Goal: Task Accomplishment & Management: Use online tool/utility

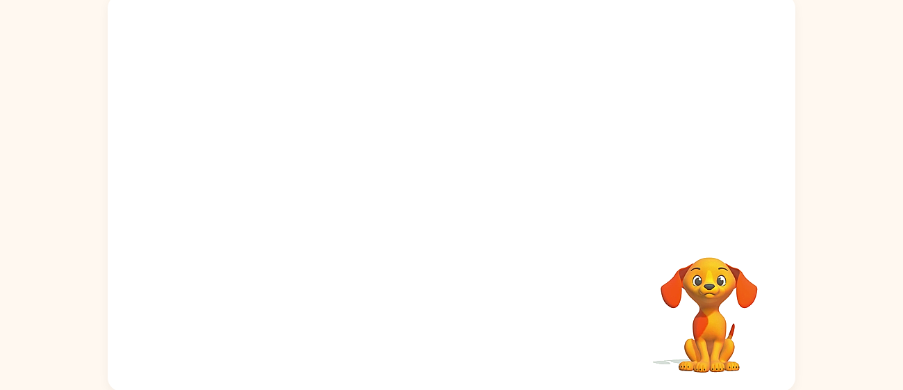
scroll to position [99, 0]
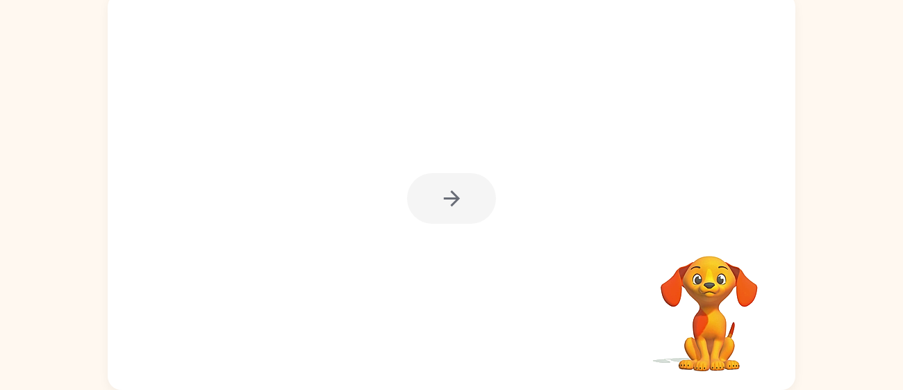
click at [440, 204] on div at bounding box center [451, 198] width 89 height 51
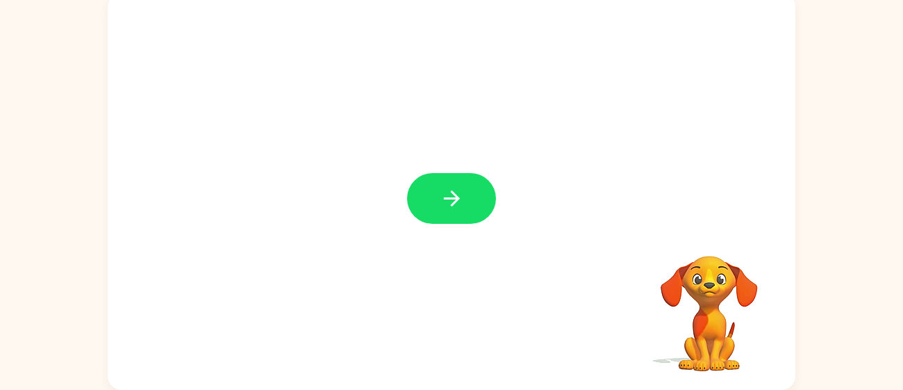
click at [440, 204] on icon "button" at bounding box center [452, 198] width 24 height 24
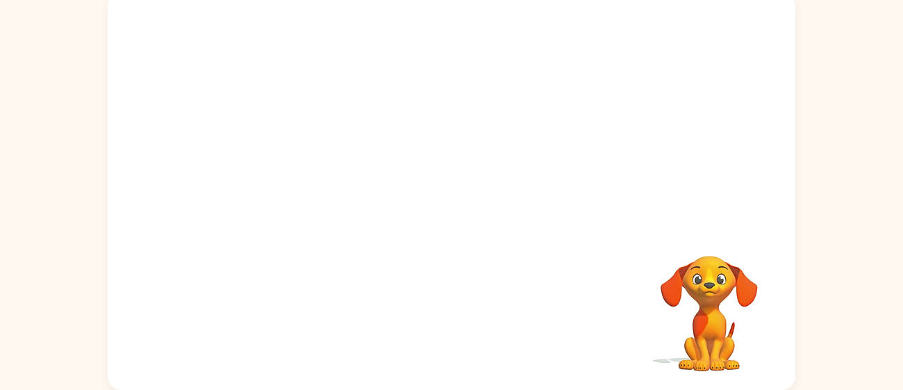
click at [440, 204] on div at bounding box center [452, 109] width 688 height 233
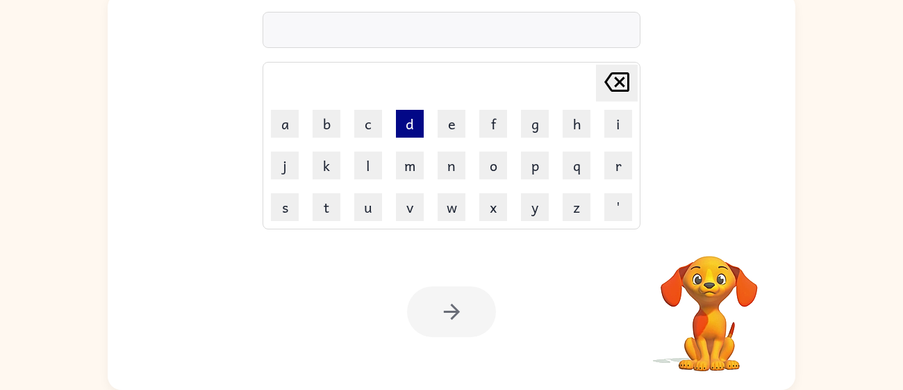
click at [406, 128] on button "d" at bounding box center [410, 124] width 28 height 28
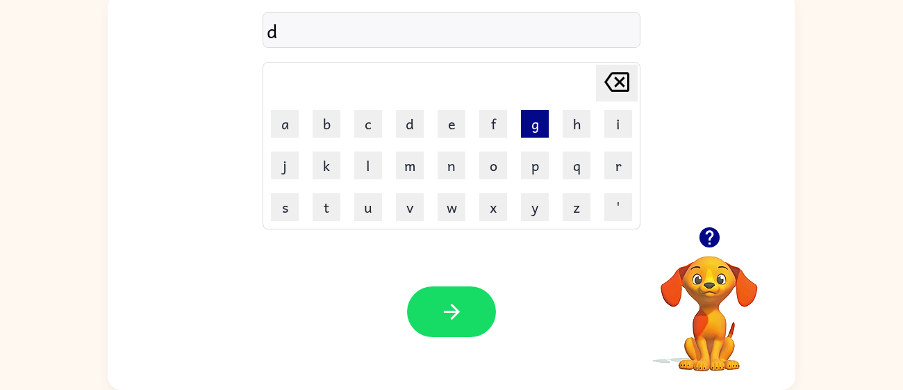
click at [523, 122] on button "g" at bounding box center [535, 124] width 28 height 28
click at [535, 160] on button "p" at bounding box center [535, 165] width 28 height 28
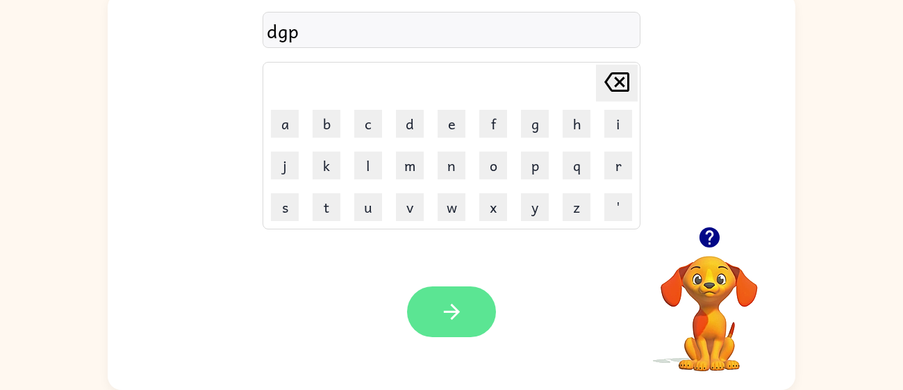
click at [461, 302] on icon "button" at bounding box center [452, 311] width 24 height 24
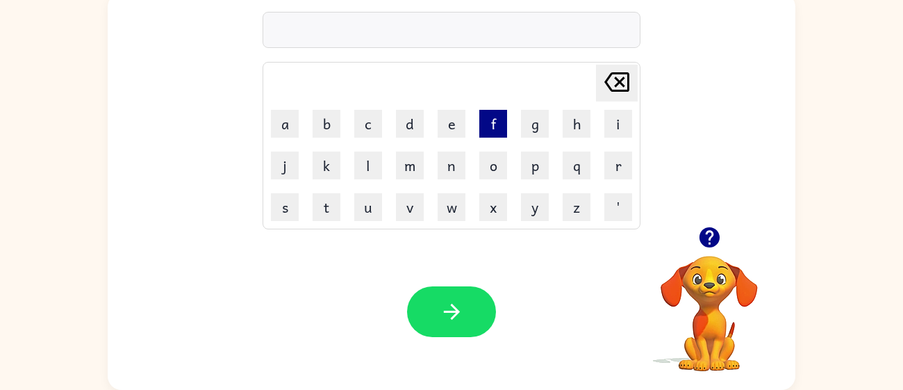
click at [487, 112] on button "f" at bounding box center [493, 124] width 28 height 28
click at [455, 123] on button "e" at bounding box center [452, 124] width 28 height 28
click at [456, 156] on button "n" at bounding box center [452, 165] width 28 height 28
click at [482, 158] on button "o" at bounding box center [493, 165] width 28 height 28
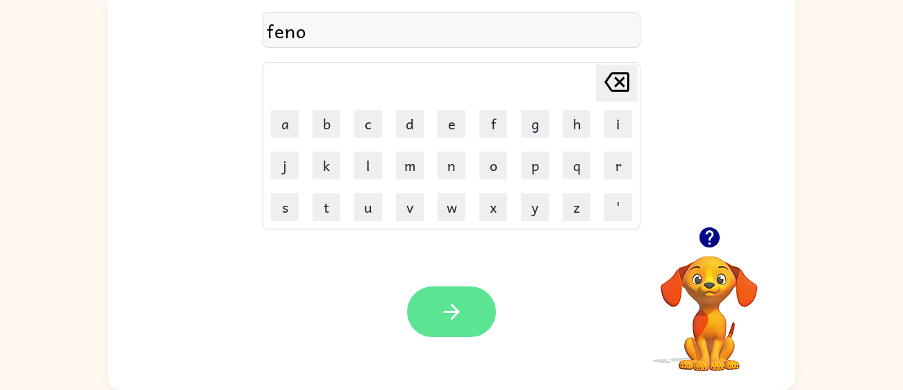
click at [442, 321] on icon "button" at bounding box center [452, 311] width 24 height 24
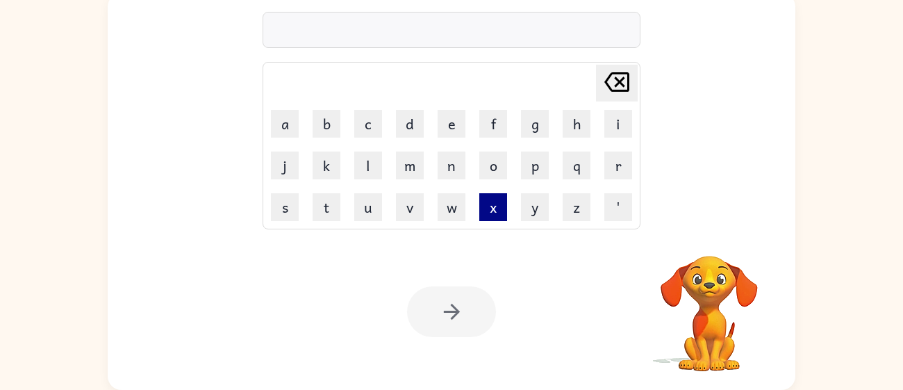
click at [490, 210] on button "x" at bounding box center [493, 207] width 28 height 28
click at [458, 110] on button "e" at bounding box center [452, 124] width 28 height 28
click at [481, 113] on button "f" at bounding box center [493, 124] width 28 height 28
click at [607, 83] on icon "[PERSON_NAME] last character input" at bounding box center [616, 81] width 33 height 33
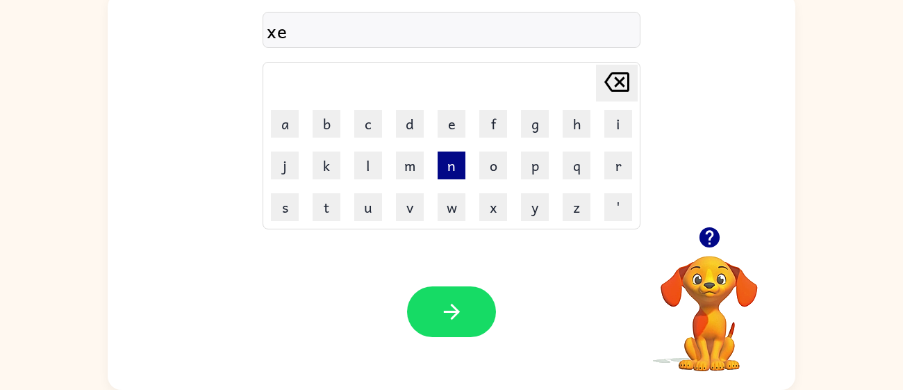
click at [456, 174] on button "n" at bounding box center [452, 165] width 28 height 28
click at [540, 153] on button "p" at bounding box center [535, 165] width 28 height 28
click at [527, 128] on button "g" at bounding box center [535, 124] width 28 height 28
click at [497, 131] on button "f" at bounding box center [493, 124] width 28 height 28
click at [542, 124] on button "g" at bounding box center [535, 124] width 28 height 28
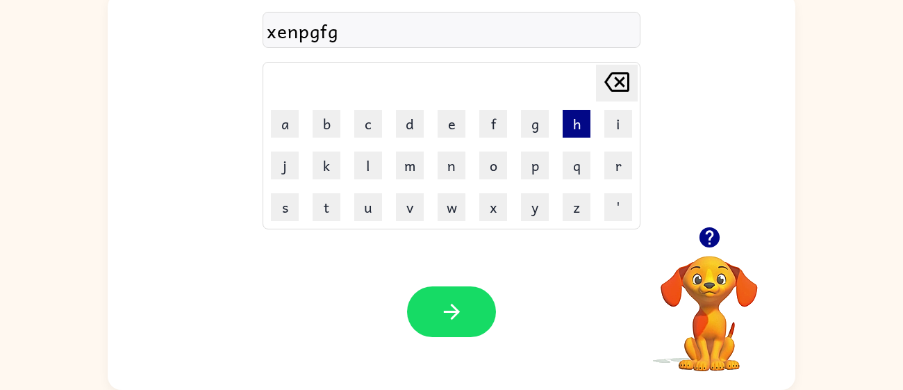
click at [572, 130] on button "h" at bounding box center [577, 124] width 28 height 28
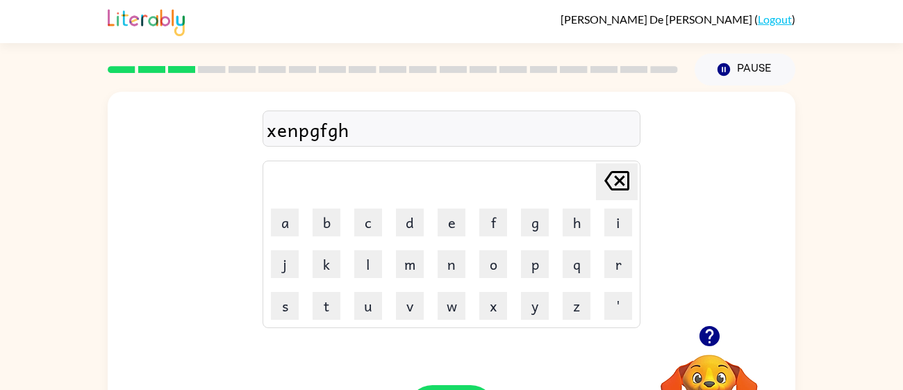
type button "h"
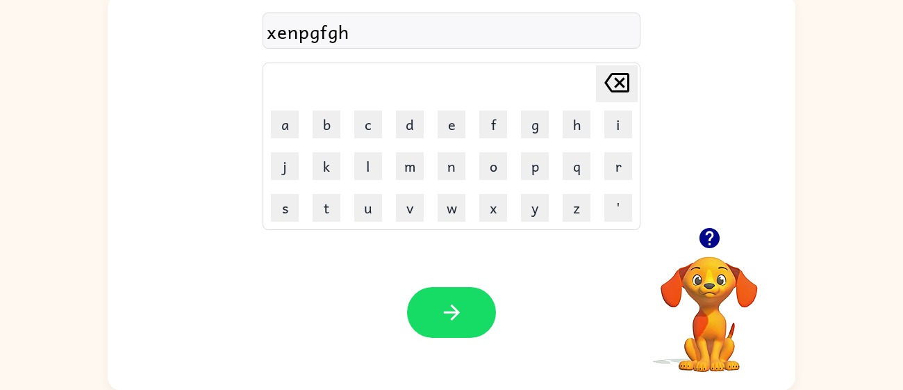
scroll to position [99, 0]
click at [859, 213] on div "xenpgfgh Delete Delete last character input a b c d e f g h i j k l m n o p q r…" at bounding box center [451, 188] width 903 height 403
click at [785, 219] on div "xenpgfgh Delete Delete last character input a b c d e f g h i j k l m n o p q r…" at bounding box center [452, 109] width 688 height 233
click at [268, 160] on td "j" at bounding box center [285, 165] width 40 height 40
click at [288, 154] on button "j" at bounding box center [285, 165] width 28 height 28
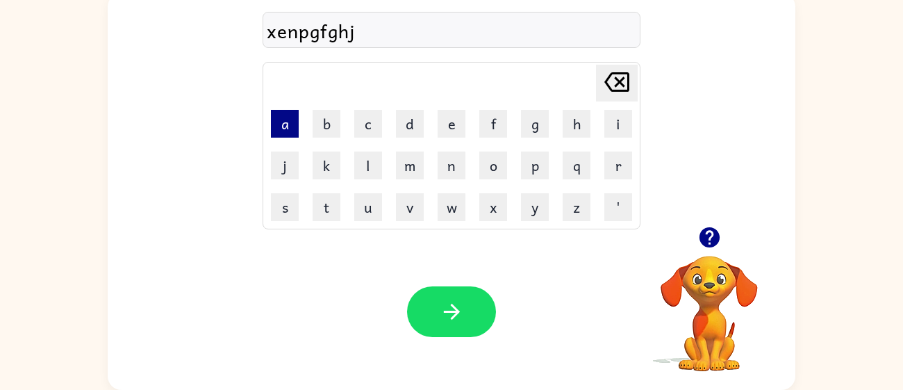
click at [298, 111] on button "a" at bounding box center [285, 124] width 28 height 28
click at [317, 114] on button "b" at bounding box center [327, 124] width 28 height 28
click at [378, 122] on button "c" at bounding box center [368, 124] width 28 height 28
click at [409, 121] on button "d" at bounding box center [410, 124] width 28 height 28
click at [410, 121] on button "d" at bounding box center [410, 124] width 28 height 28
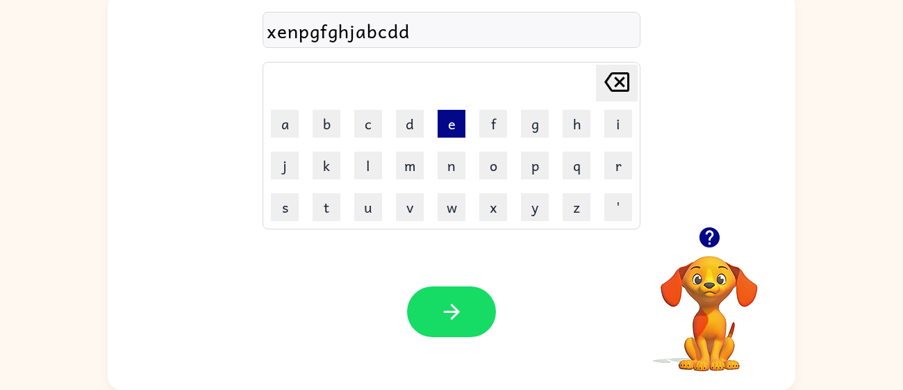
click at [442, 113] on button "e" at bounding box center [452, 124] width 28 height 28
click at [488, 122] on button "f" at bounding box center [493, 124] width 28 height 28
click at [540, 113] on button "g" at bounding box center [535, 124] width 28 height 28
click at [583, 107] on td "h" at bounding box center [576, 123] width 40 height 40
click at [529, 164] on button "p" at bounding box center [535, 165] width 28 height 28
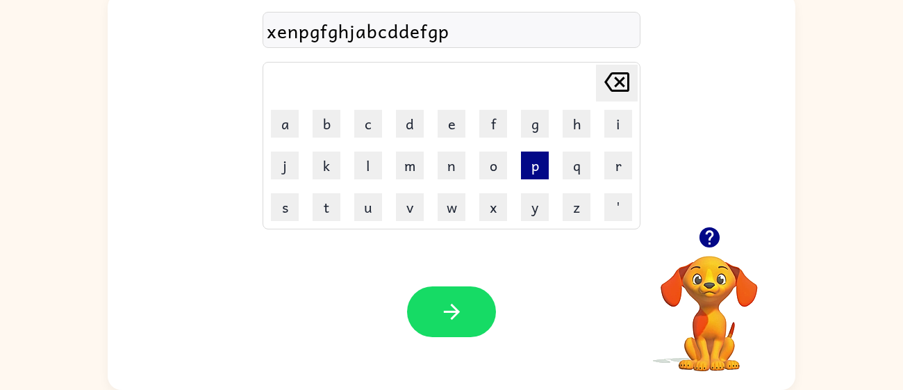
click at [529, 164] on button "p" at bounding box center [535, 165] width 28 height 28
click at [484, 139] on td "f" at bounding box center [493, 123] width 40 height 40
click at [315, 149] on td "k" at bounding box center [326, 165] width 40 height 40
click at [322, 157] on button "k" at bounding box center [327, 165] width 28 height 28
click at [305, 109] on table "[PERSON_NAME] last character input a b c d e f g h i j k l m n o p q r s t u v …" at bounding box center [451, 146] width 376 height 166
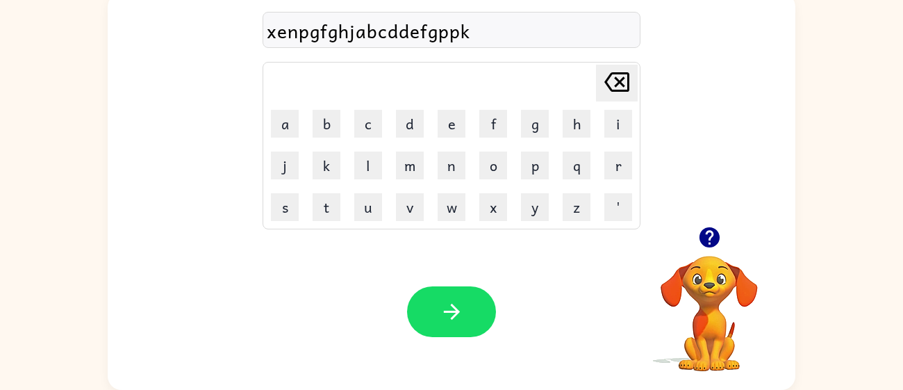
click at [463, 35] on div "xenpgfghjabcddefgppk" at bounding box center [451, 30] width 369 height 29
click at [611, 73] on icon at bounding box center [616, 81] width 25 height 19
click at [490, 110] on button "f" at bounding box center [493, 124] width 28 height 28
click at [455, 116] on button "e" at bounding box center [452, 124] width 28 height 28
click at [451, 147] on td "n" at bounding box center [451, 165] width 40 height 40
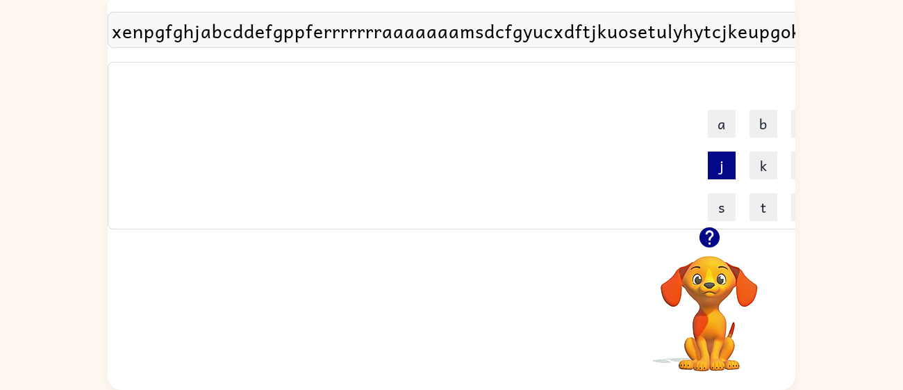
click at [719, 166] on button "j" at bounding box center [722, 165] width 28 height 28
click at [760, 196] on button "t" at bounding box center [766, 207] width 28 height 28
click at [720, 158] on button "j" at bounding box center [729, 165] width 28 height 28
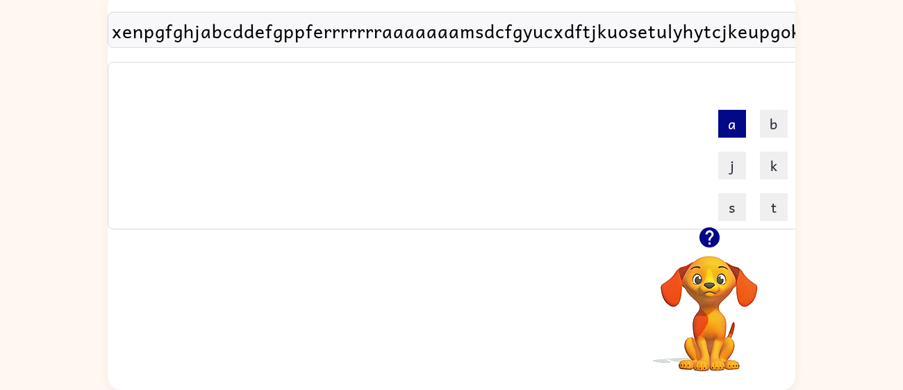
click at [724, 127] on button "a" at bounding box center [732, 124] width 28 height 28
click at [776, 113] on button "b" at bounding box center [779, 124] width 28 height 28
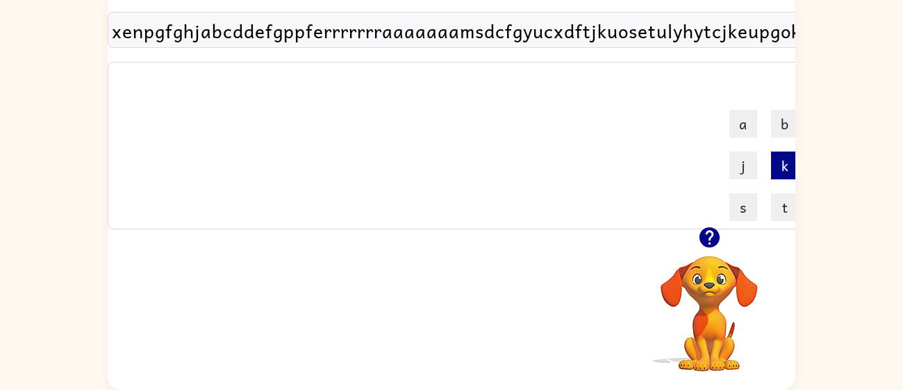
click at [775, 163] on button "k" at bounding box center [785, 165] width 28 height 28
click at [740, 162] on button "j" at bounding box center [748, 165] width 28 height 28
click at [752, 213] on button "s" at bounding box center [751, 207] width 28 height 28
click at [792, 205] on button "t" at bounding box center [797, 207] width 28 height 28
click at [766, 208] on button "s" at bounding box center [760, 207] width 28 height 28
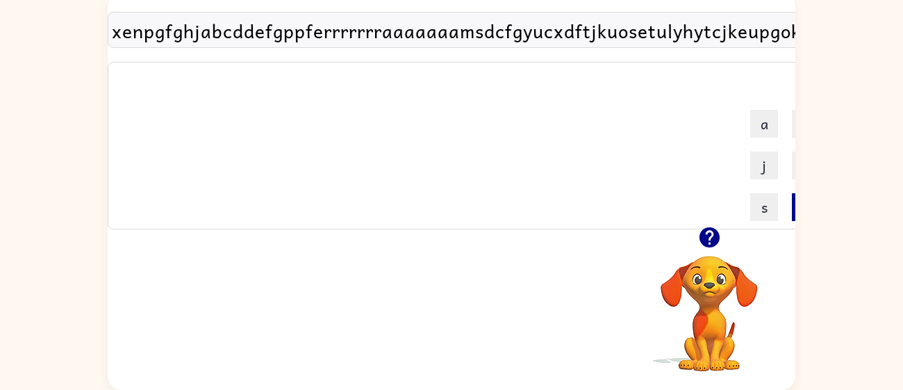
click at [794, 201] on button "t" at bounding box center [806, 207] width 28 height 28
click at [796, 201] on button "t" at bounding box center [810, 207] width 28 height 28
click at [794, 201] on td "t" at bounding box center [814, 207] width 40 height 40
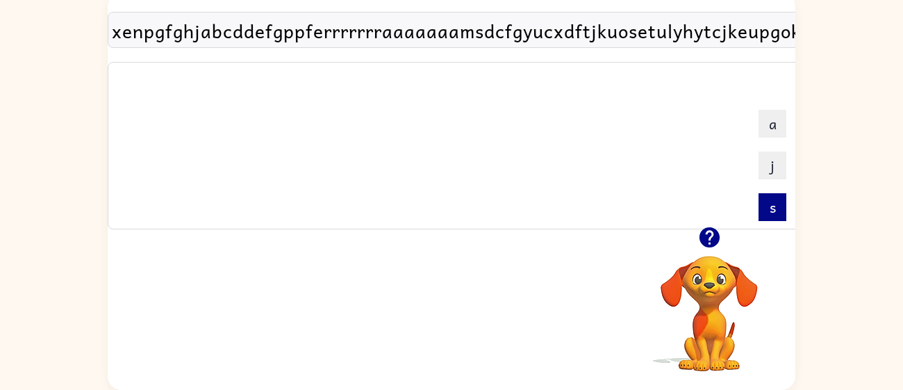
click at [767, 218] on button "s" at bounding box center [772, 207] width 28 height 28
click at [767, 218] on button "s" at bounding box center [777, 207] width 28 height 28
click at [767, 218] on button "s" at bounding box center [781, 207] width 28 height 28
click at [767, 218] on td "s" at bounding box center [786, 207] width 40 height 40
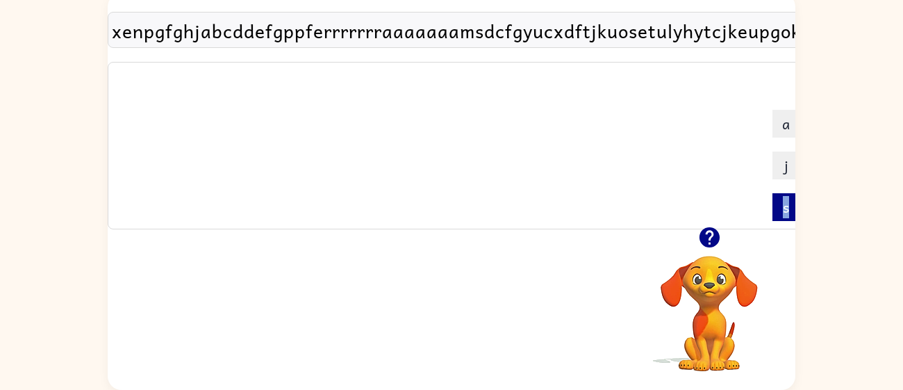
click at [785, 217] on button "s" at bounding box center [786, 207] width 28 height 28
click at [785, 217] on button "s" at bounding box center [790, 207] width 28 height 28
click at [785, 217] on button "s" at bounding box center [799, 207] width 28 height 28
click at [785, 217] on td "s" at bounding box center [804, 207] width 40 height 40
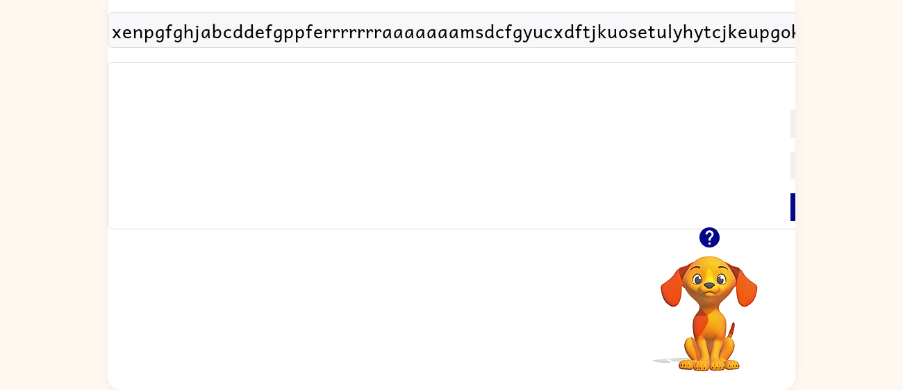
click at [785, 217] on td "s" at bounding box center [804, 207] width 40 height 40
click at [795, 200] on div "xenpgfghjabcddefgppferrrrrrraaaaaaamsdcfgyucxdftjkuosetulyhytcjkeupgokrsxdthole…" at bounding box center [451, 188] width 903 height 403
click at [790, 201] on button "s" at bounding box center [804, 207] width 28 height 28
